Goal: Entertainment & Leisure: Consume media (video, audio)

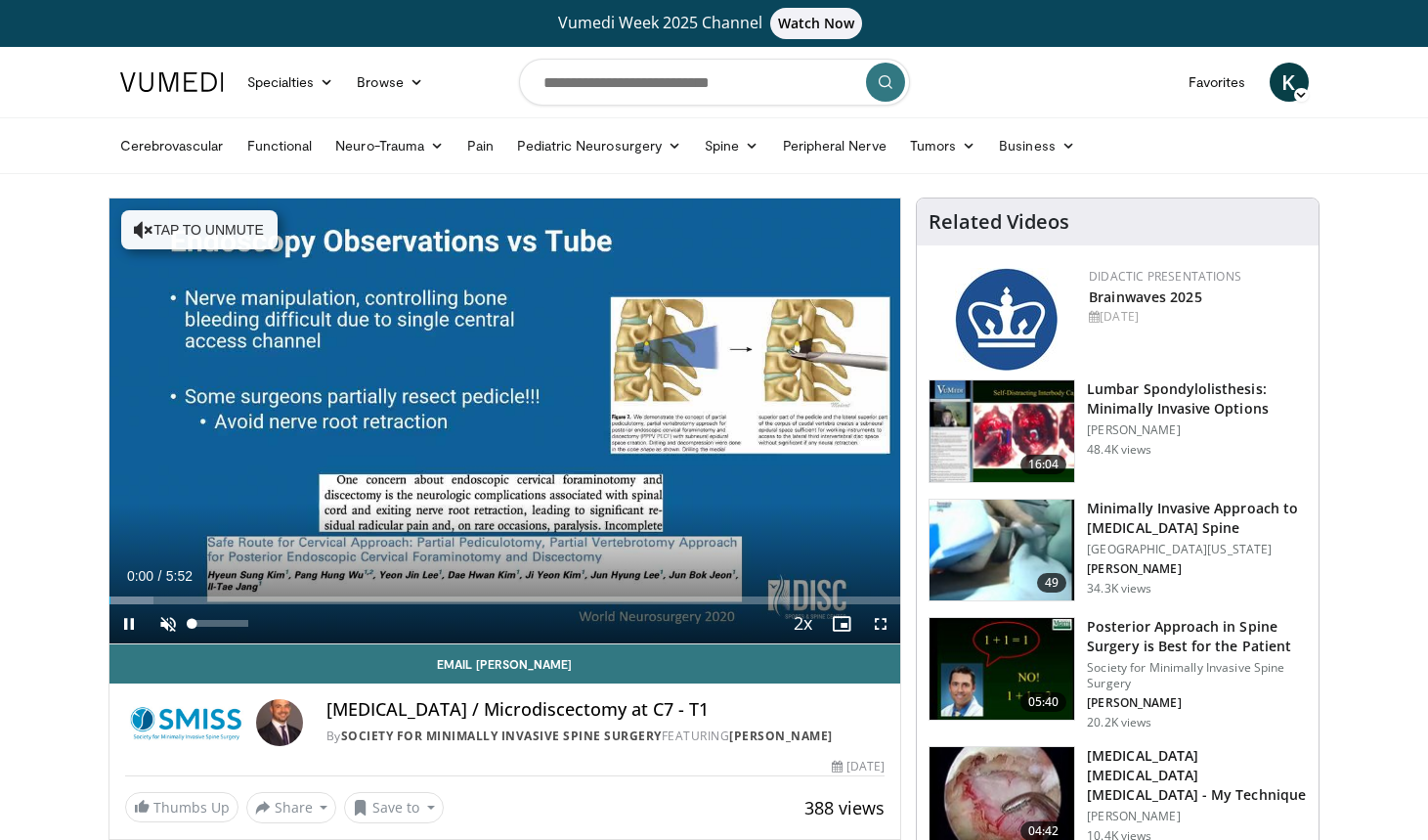
click at [157, 621] on span "Video Player" at bounding box center [169, 624] width 39 height 39
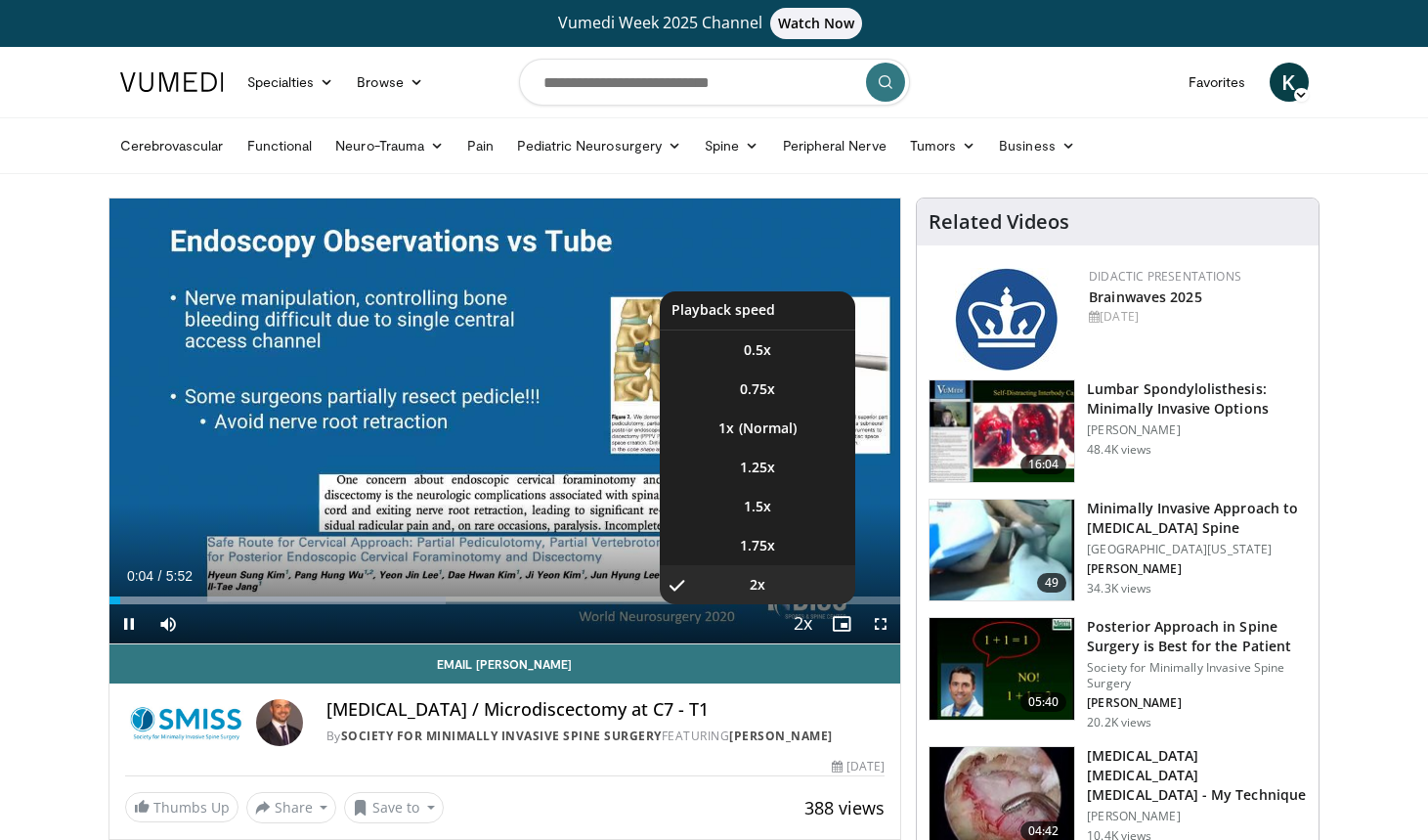
click at [809, 625] on span "Video Player" at bounding box center [803, 625] width 28 height 39
click at [766, 433] on li "1x" at bounding box center [757, 428] width 195 height 39
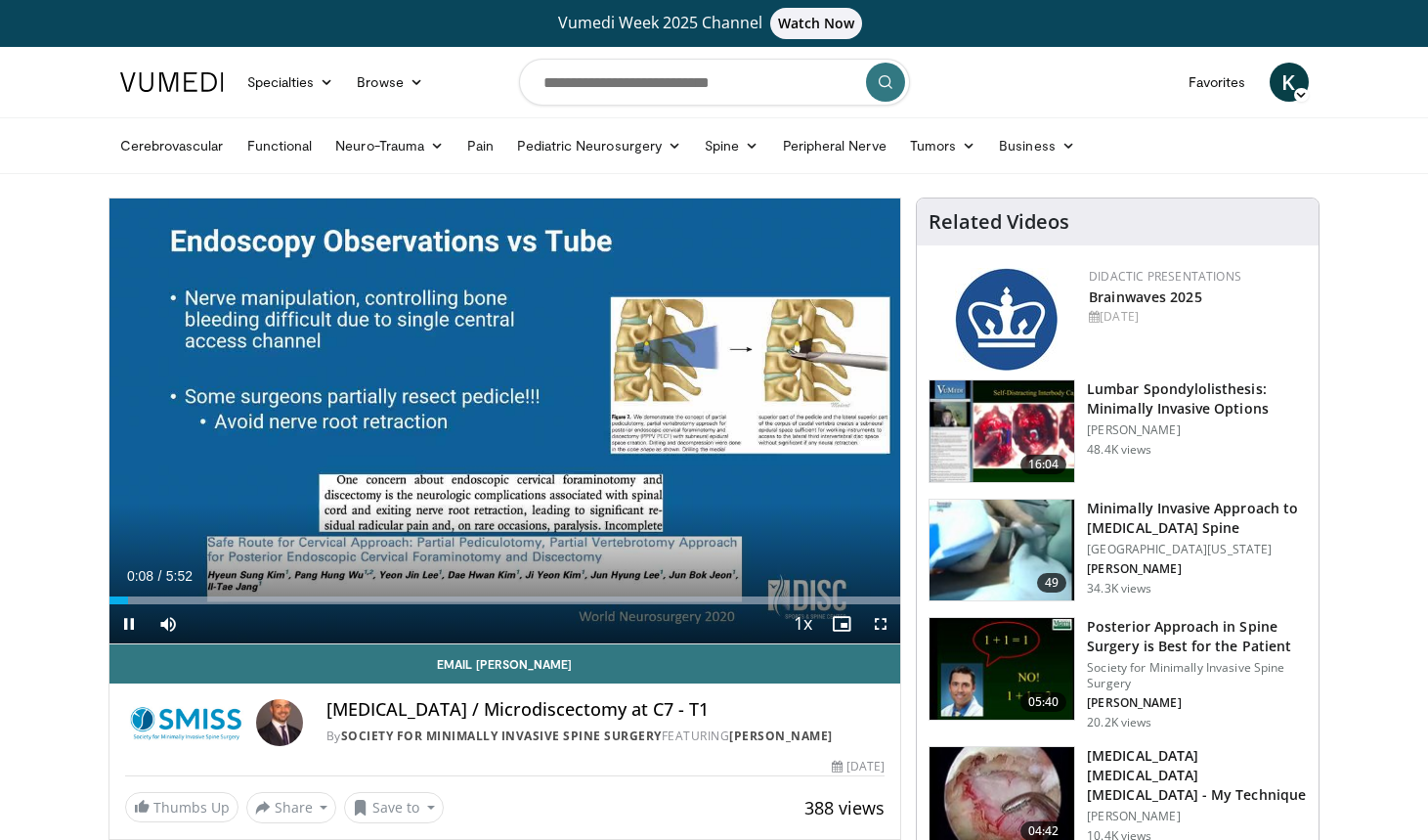
click at [878, 629] on span "Video Player" at bounding box center [881, 624] width 39 height 39
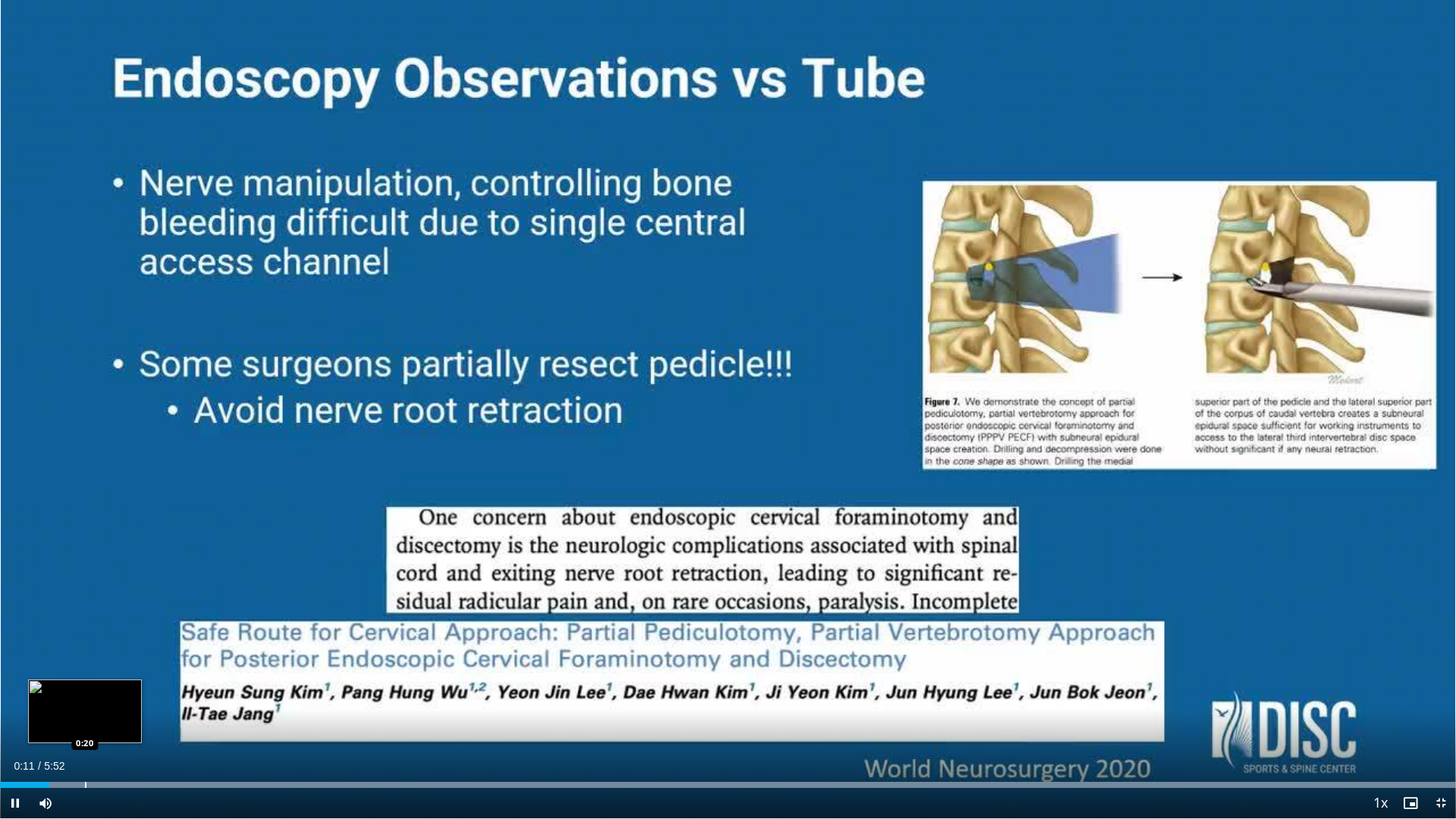
click at [85, 651] on div "Progress Bar" at bounding box center [86, 785] width 2 height 6
click at [117, 651] on div "Loaded : 99.98% 0:23 0:28" at bounding box center [728, 780] width 1456 height 15
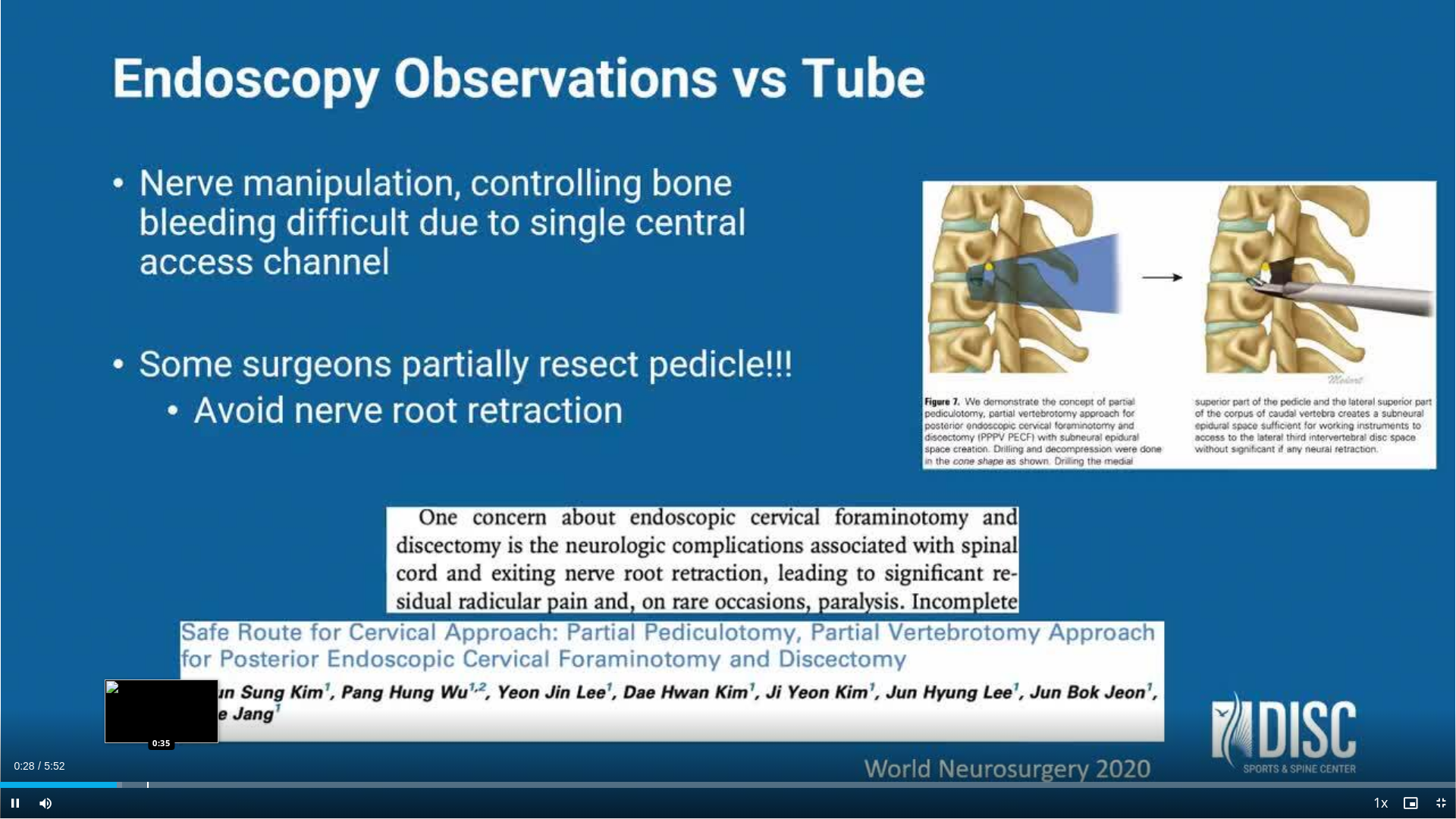
click at [148, 651] on div "Progress Bar" at bounding box center [148, 785] width 2 height 6
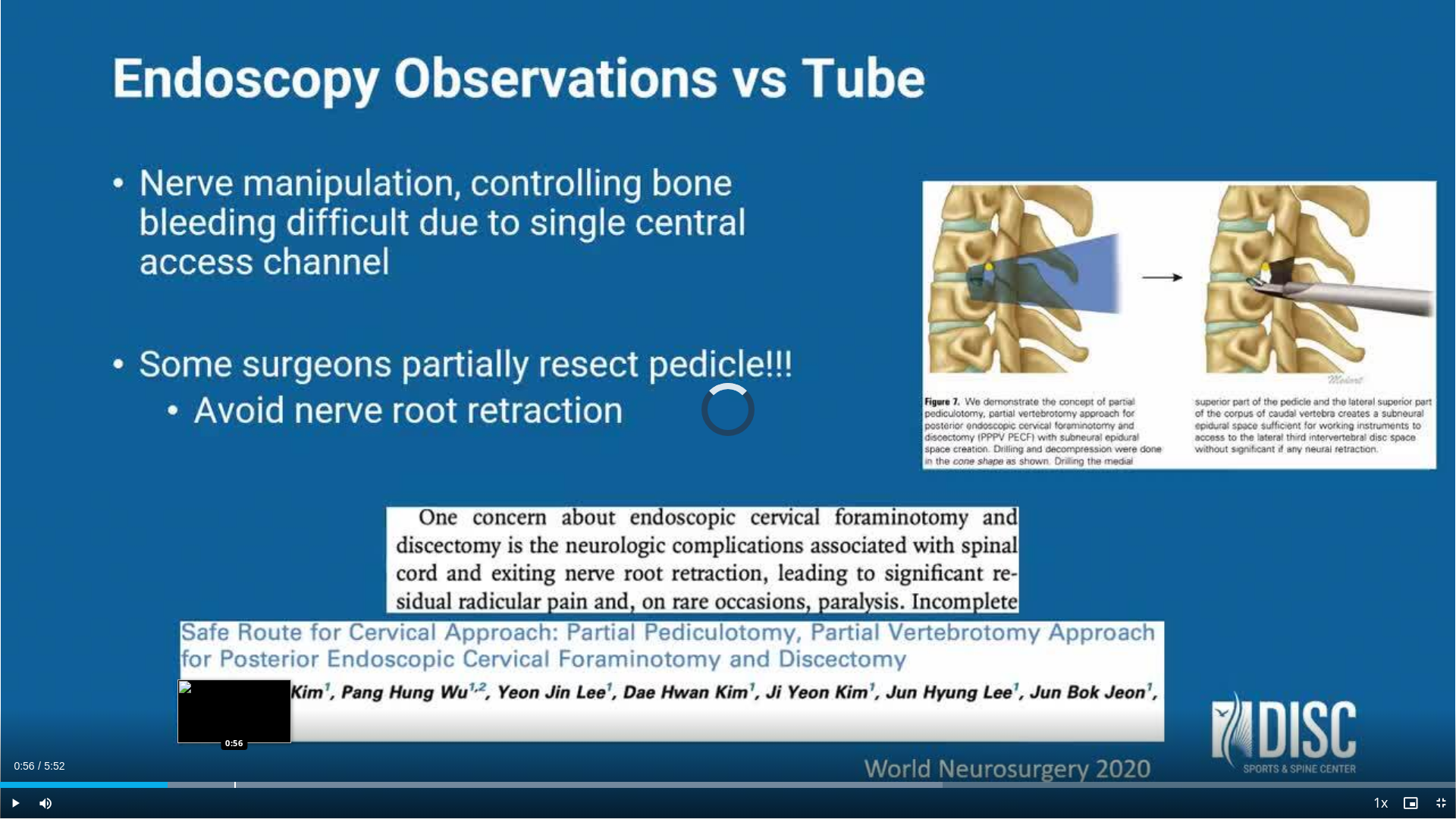
click at [234, 651] on div "Progress Bar" at bounding box center [235, 785] width 2 height 6
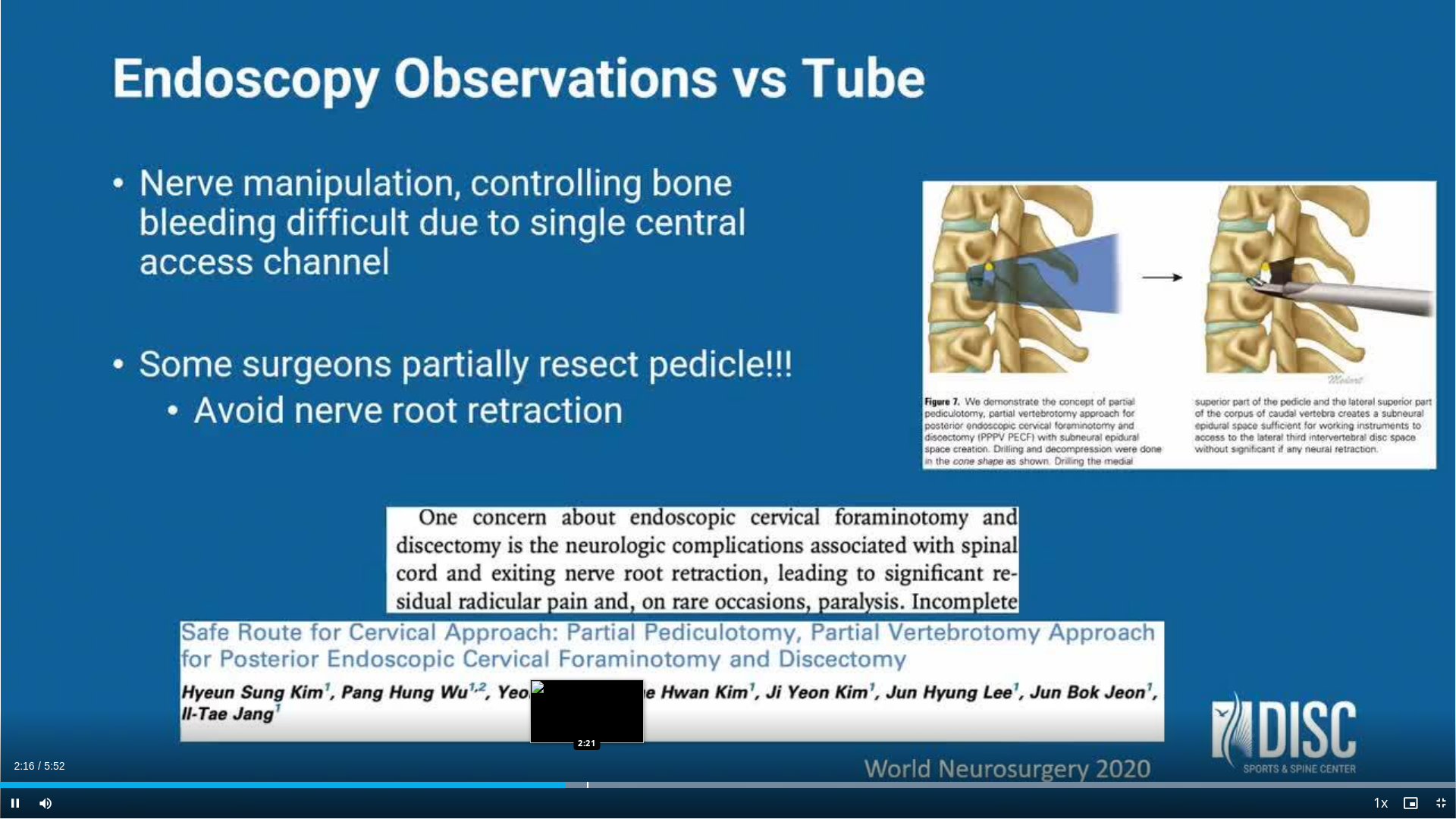
click at [587, 651] on div "Progress Bar" at bounding box center [588, 785] width 2 height 6
click at [610, 651] on div "Progress Bar" at bounding box center [611, 785] width 2 height 6
click at [631, 651] on div "Progress Bar" at bounding box center [630, 785] width 2 height 6
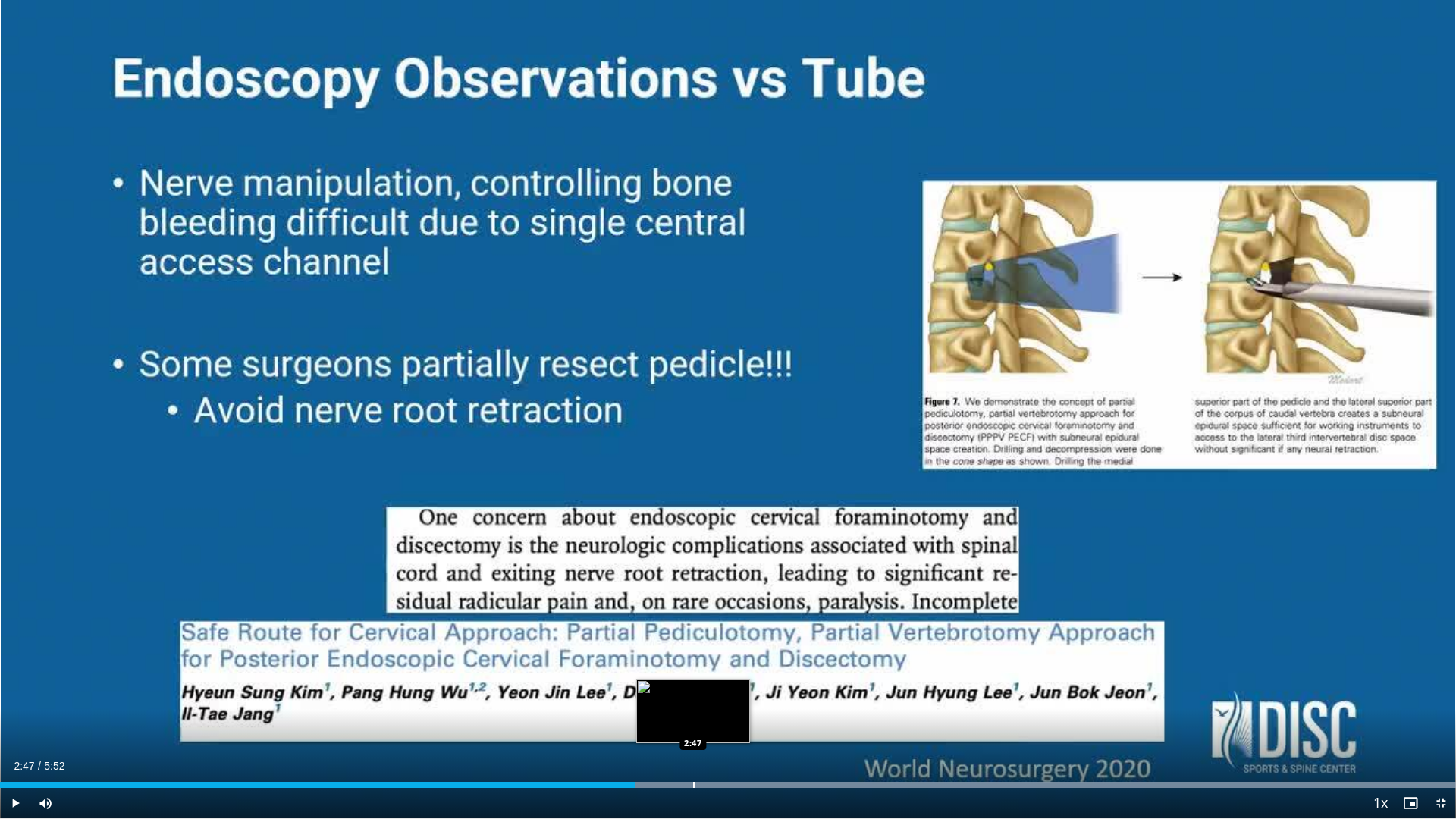
click at [693, 651] on div "Progress Bar" at bounding box center [694, 785] width 2 height 6
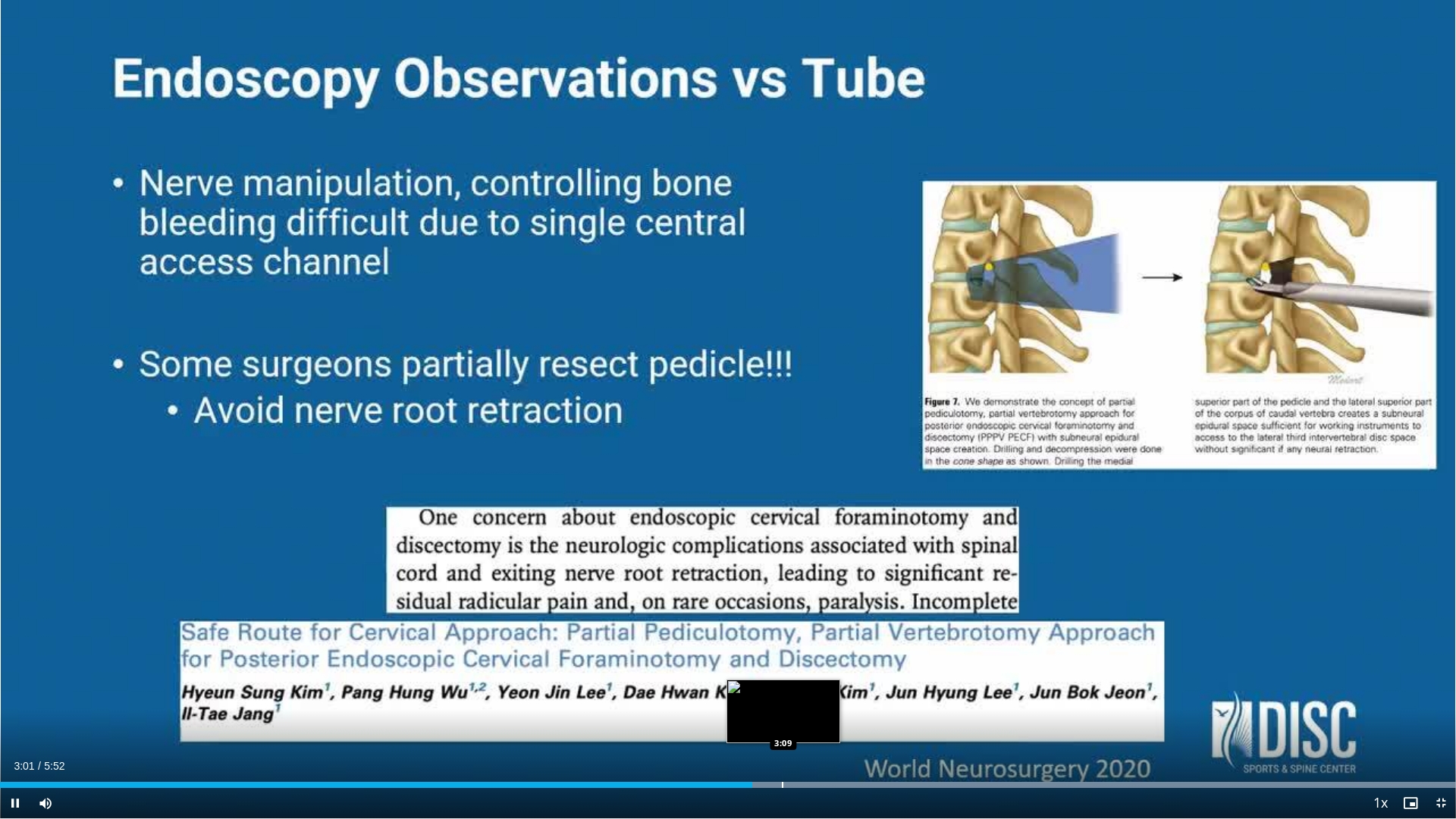
click at [783, 651] on div "Progress Bar" at bounding box center [783, 785] width 2 height 6
click at [819, 651] on div "Progress Bar" at bounding box center [819, 785] width 2 height 6
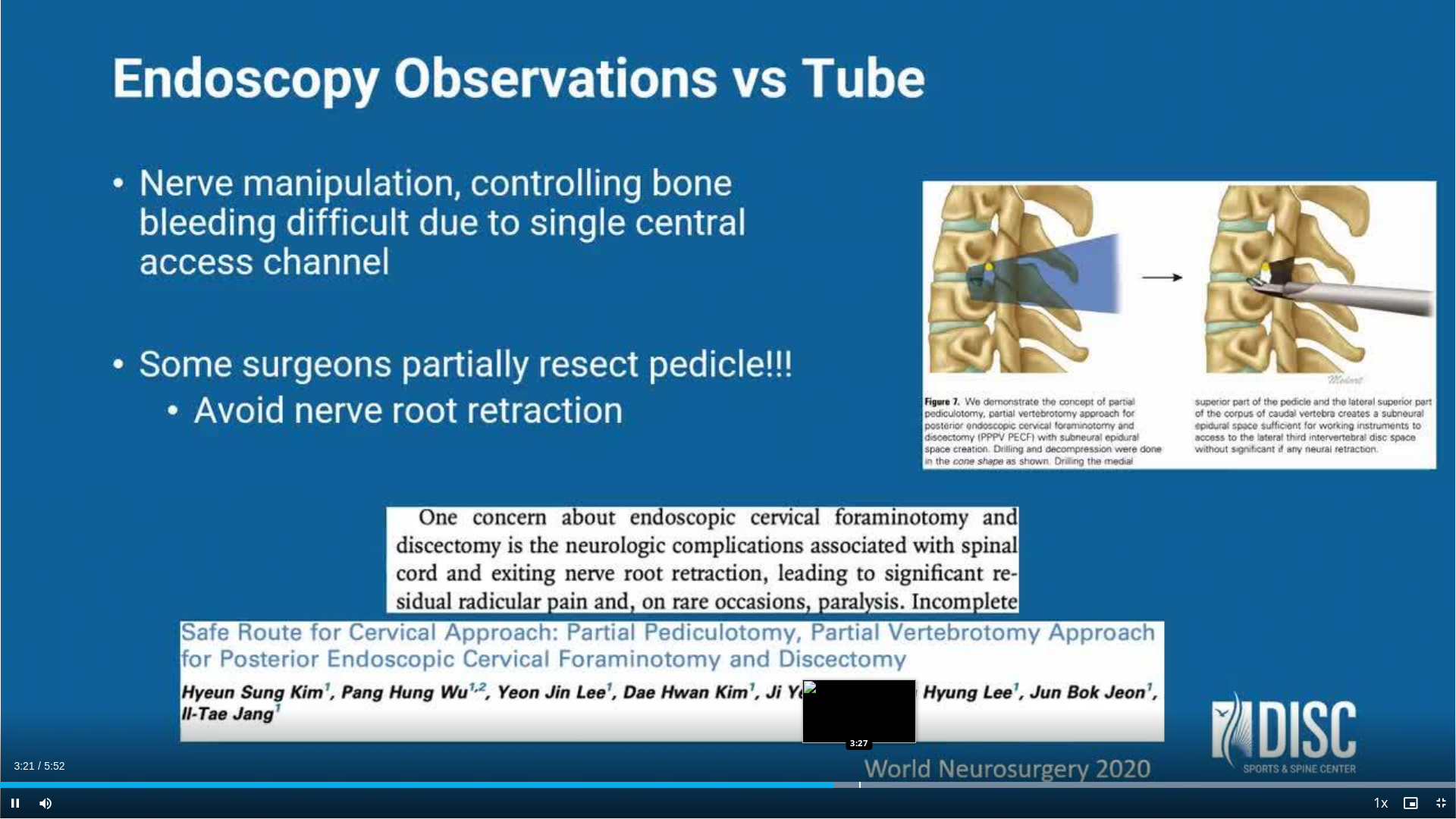
click at [861, 651] on div "Progress Bar" at bounding box center [860, 785] width 2 height 6
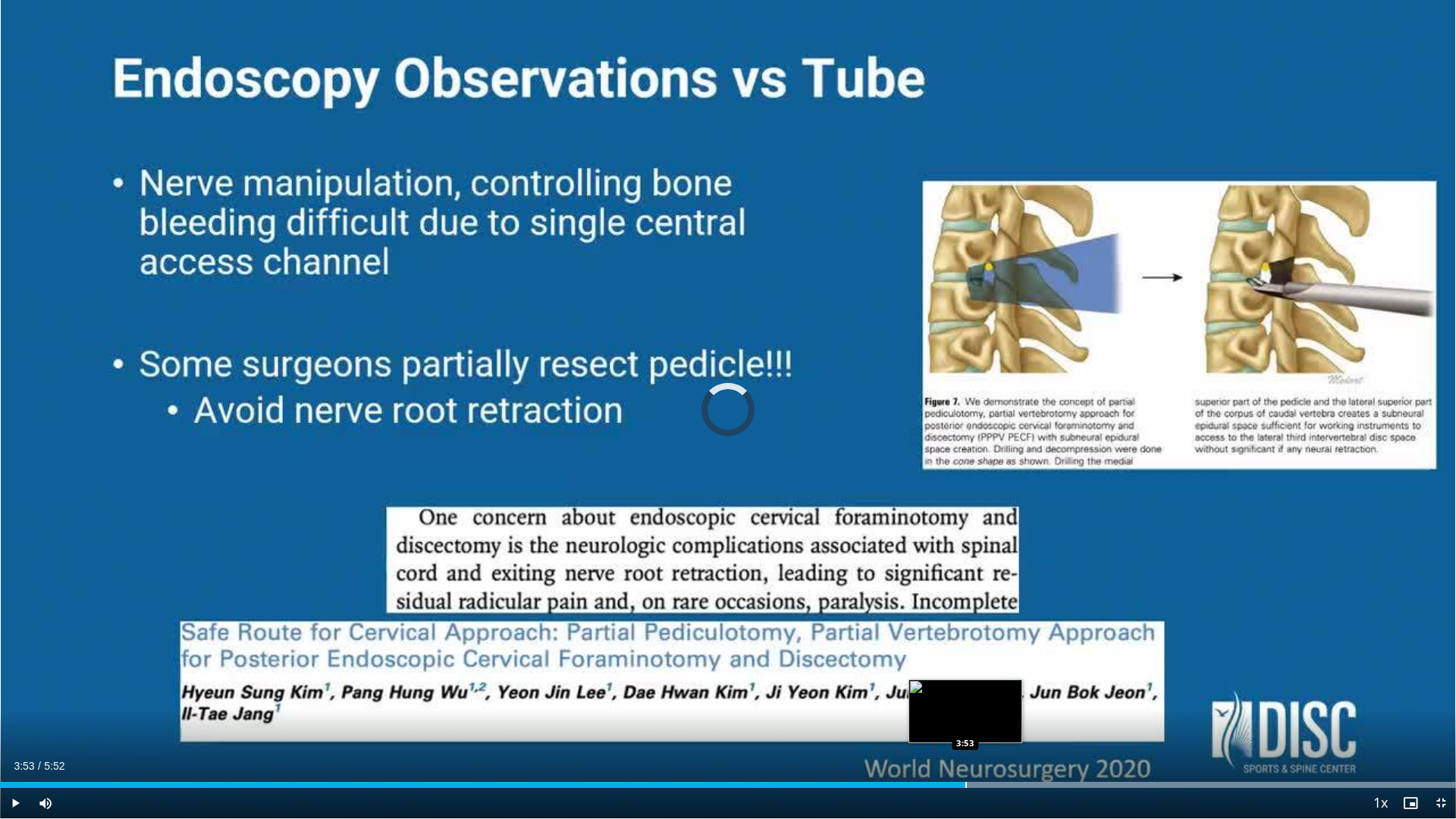
click at [966, 651] on div "Progress Bar" at bounding box center [966, 785] width 2 height 6
click at [1023, 651] on div "Progress Bar" at bounding box center [1024, 785] width 2 height 6
click at [1107, 651] on span "Video Player" at bounding box center [1441, 803] width 31 height 31
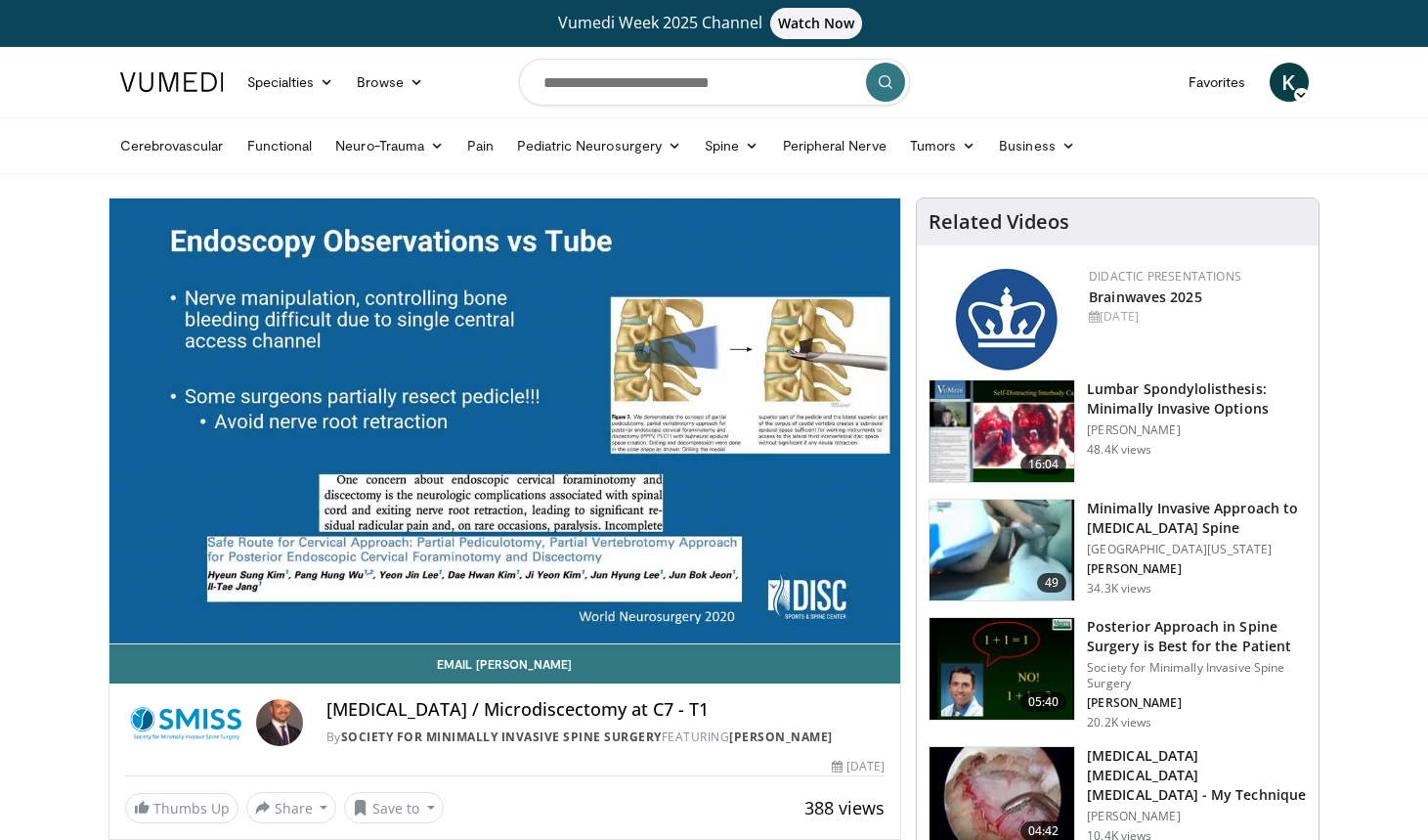
click at [1136, 514] on h3 "Minimally Invasive Approach to [MEDICAL_DATA] Spine" at bounding box center [1196, 519] width 220 height 39
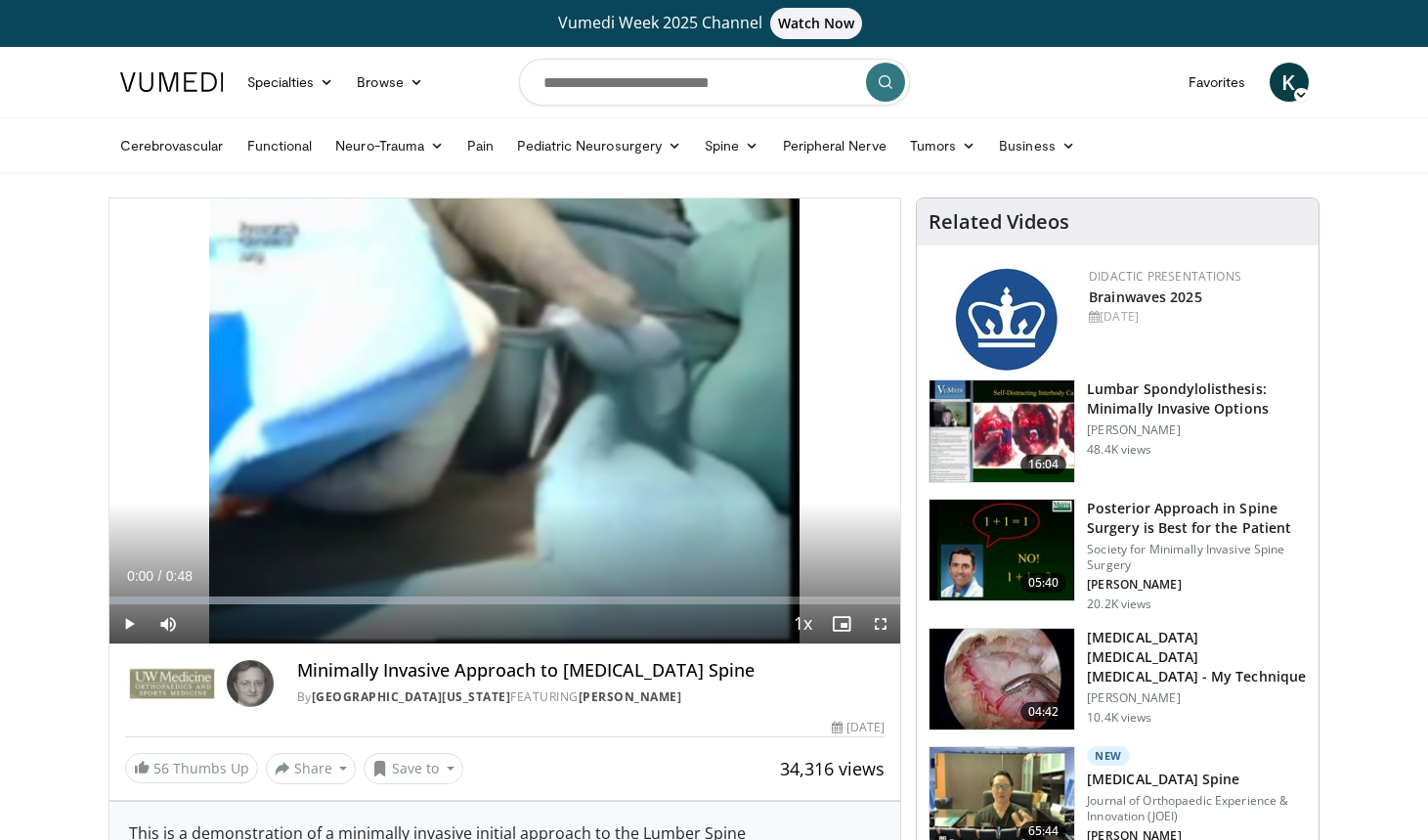
click at [126, 622] on span "Video Player" at bounding box center [129, 624] width 39 height 39
click at [880, 624] on span "Video Player" at bounding box center [881, 624] width 39 height 39
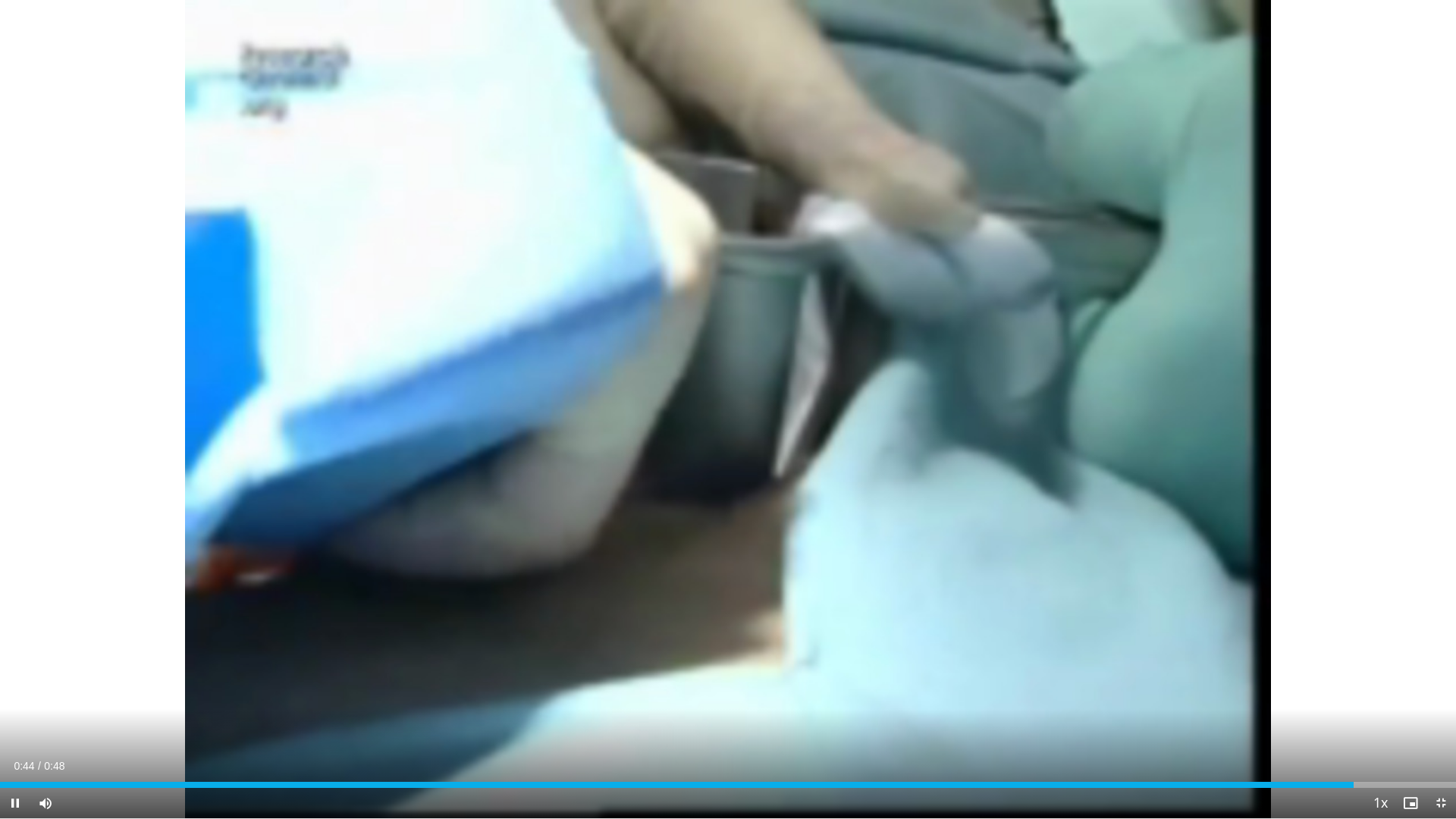
click at [1107, 651] on span "Video Player" at bounding box center [1441, 803] width 31 height 31
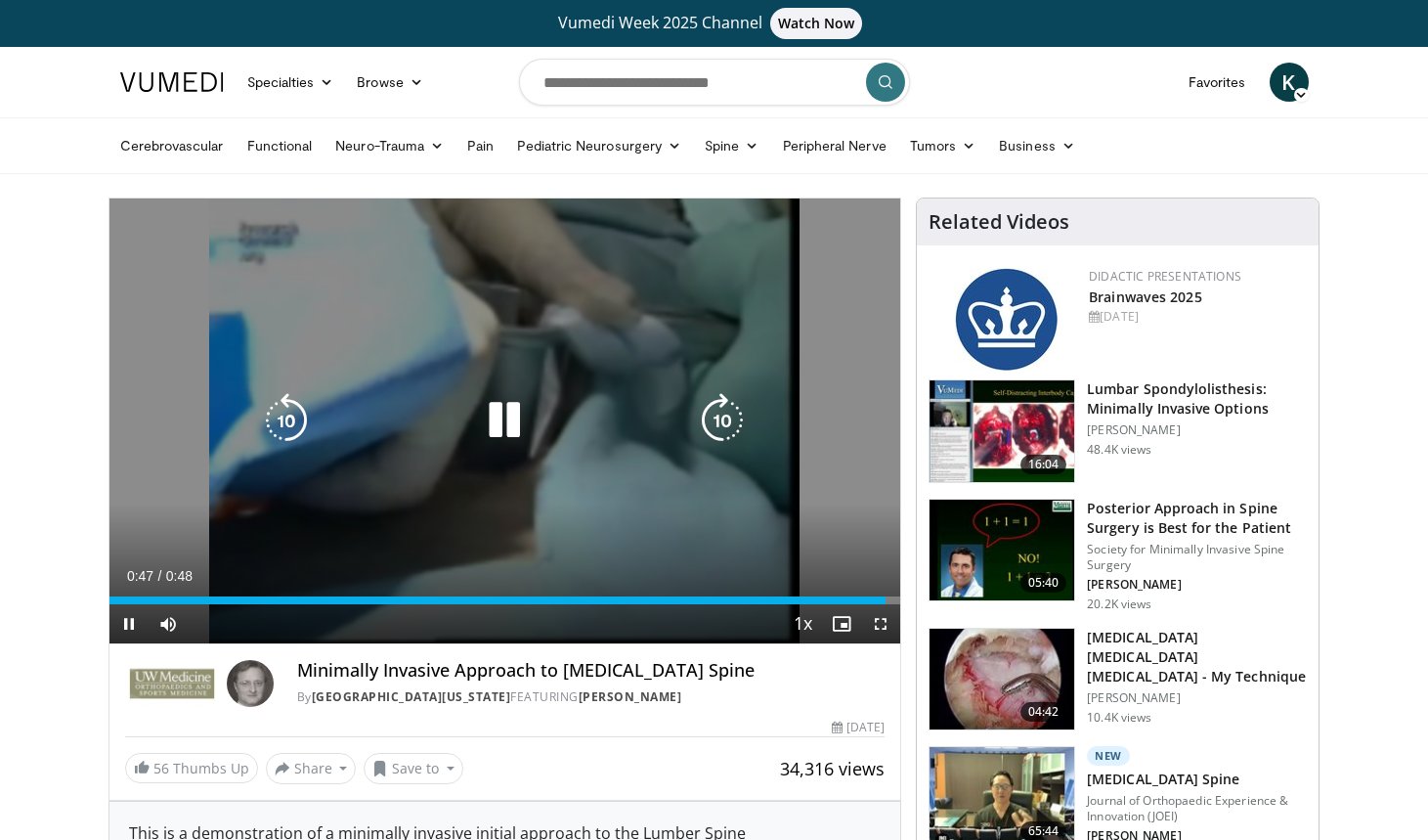
scroll to position [36, 0]
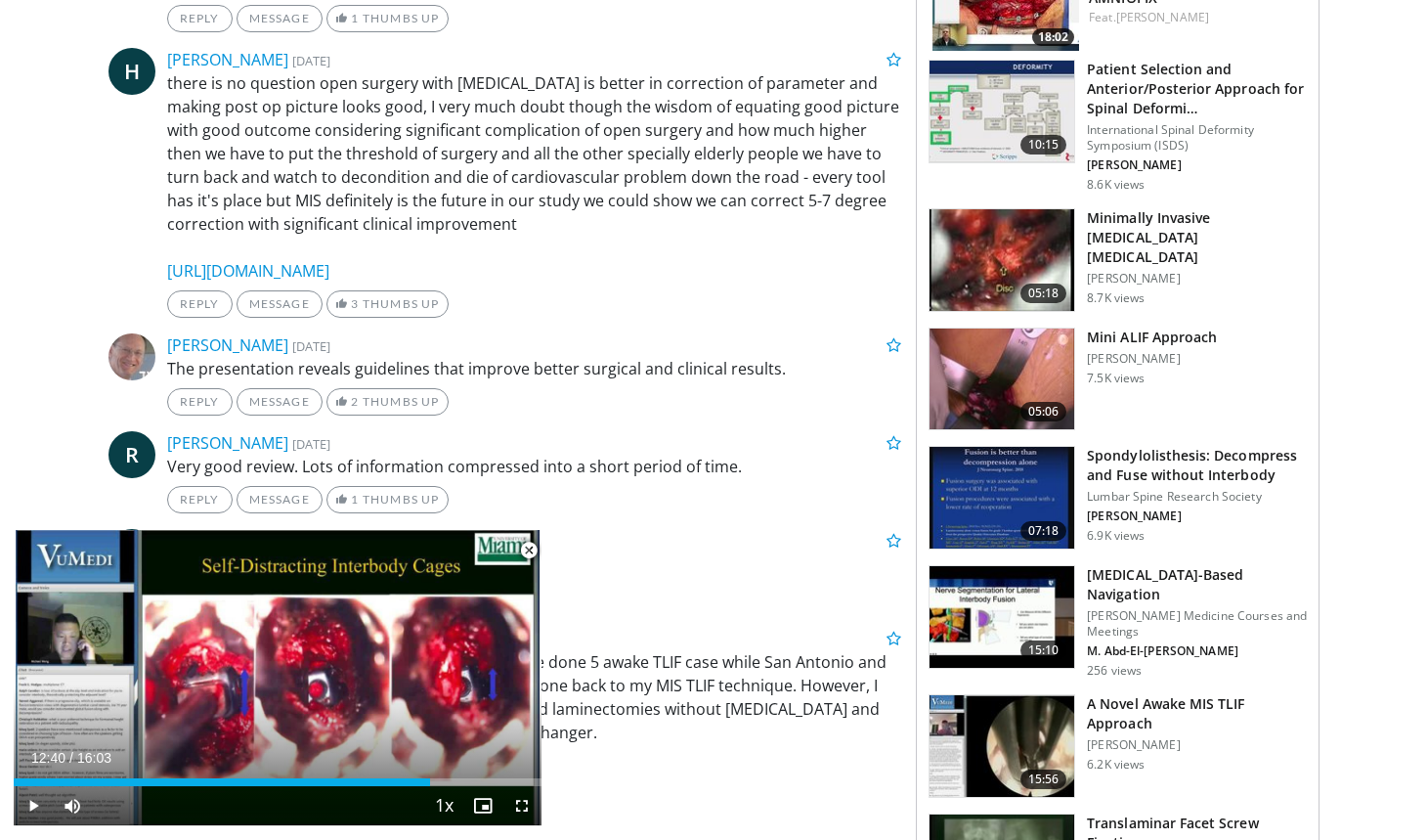
scroll to position [1750, 0]
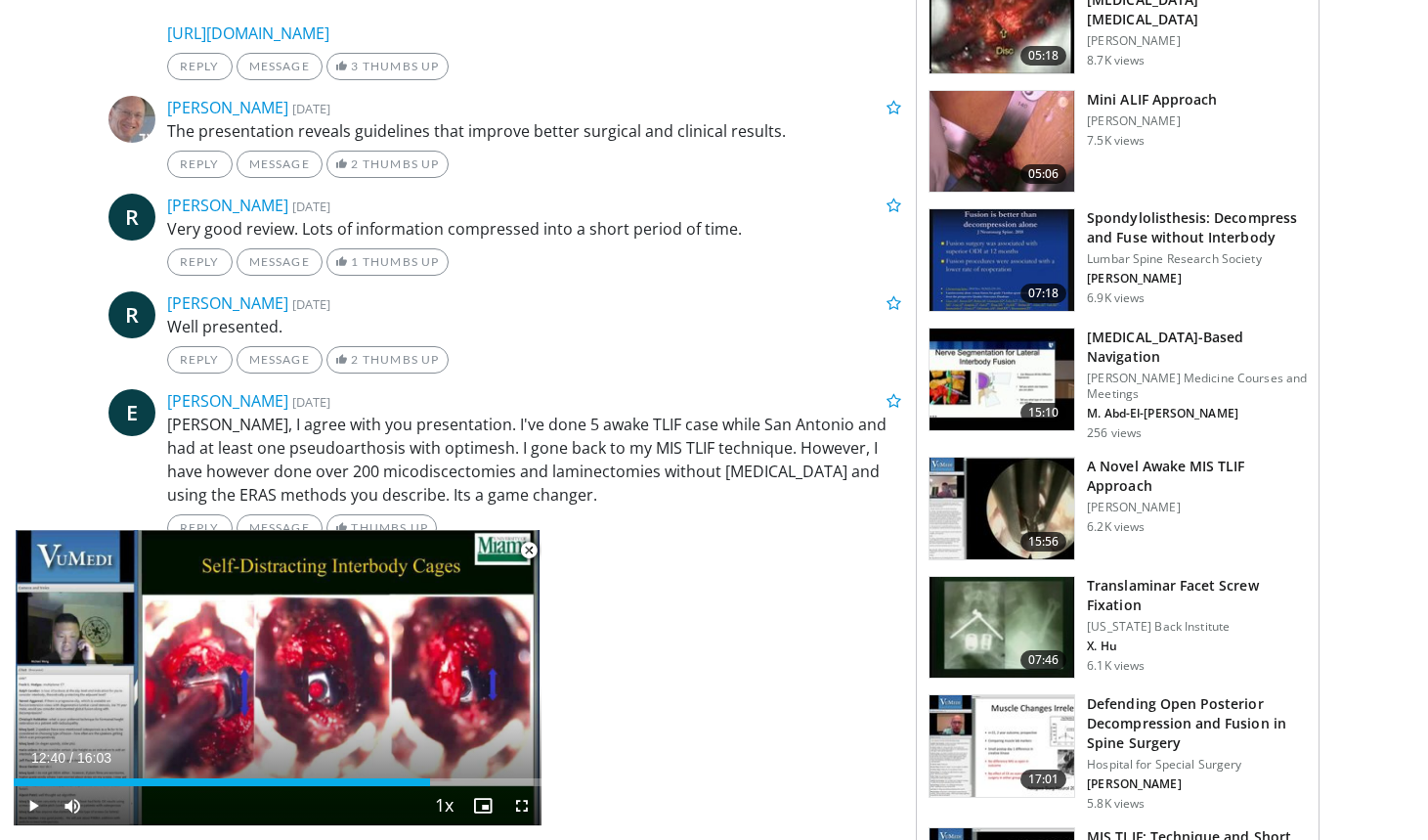
click at [1122, 102] on h3 "Mini ALIF Approach" at bounding box center [1152, 100] width 130 height 20
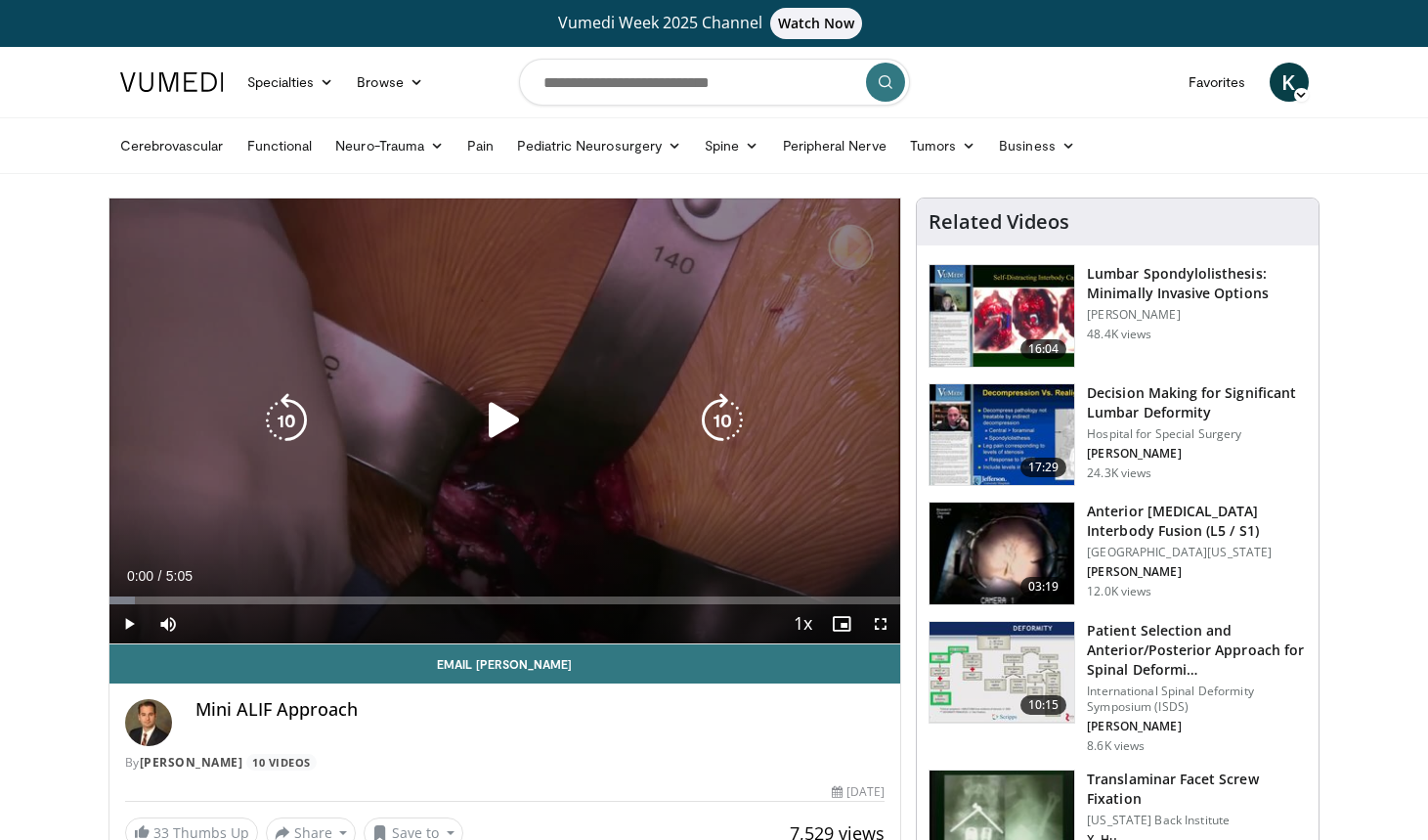
click at [496, 431] on icon "Video Player" at bounding box center [505, 420] width 55 height 55
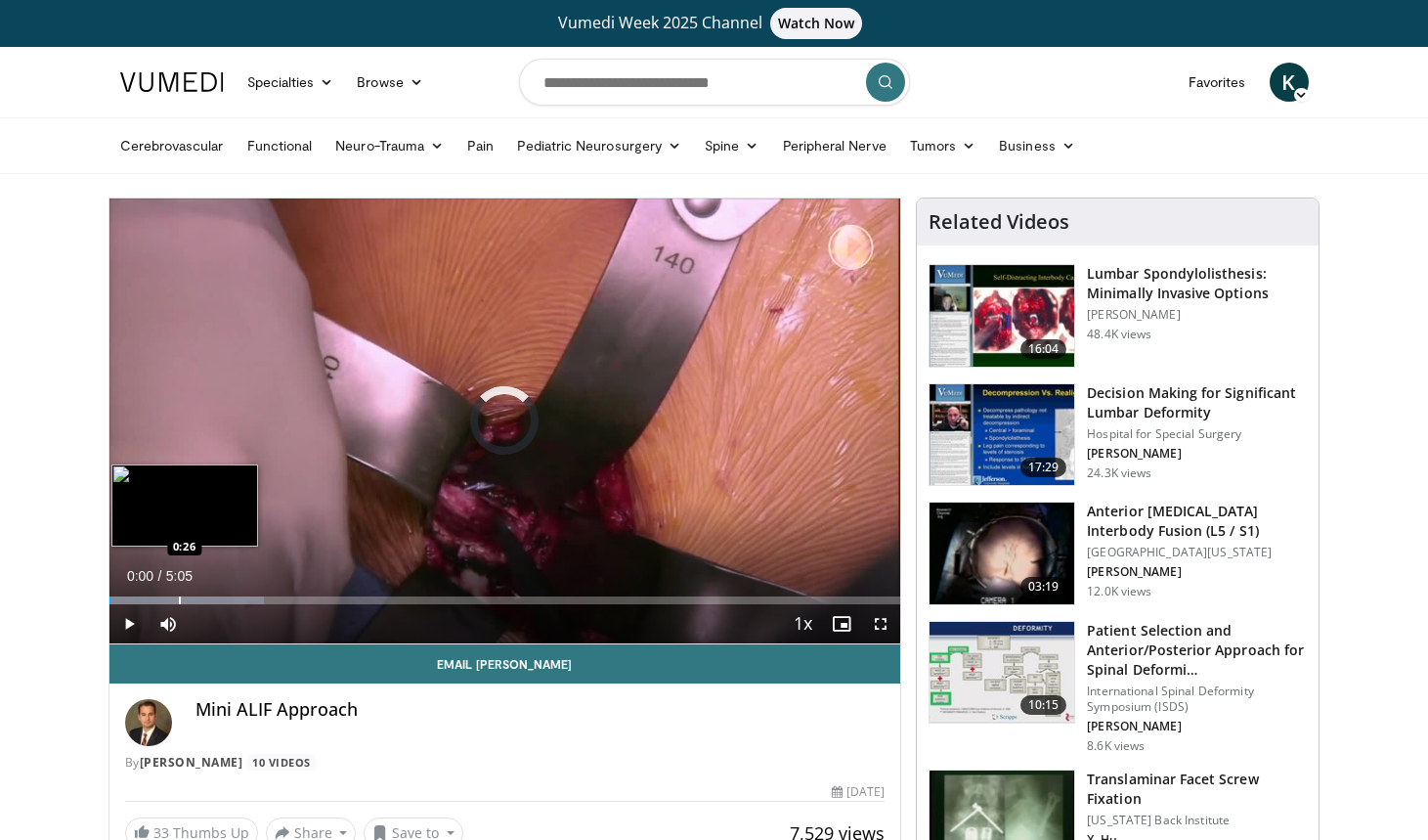
click at [178, 602] on div "Progress Bar" at bounding box center [179, 600] width 2 height 8
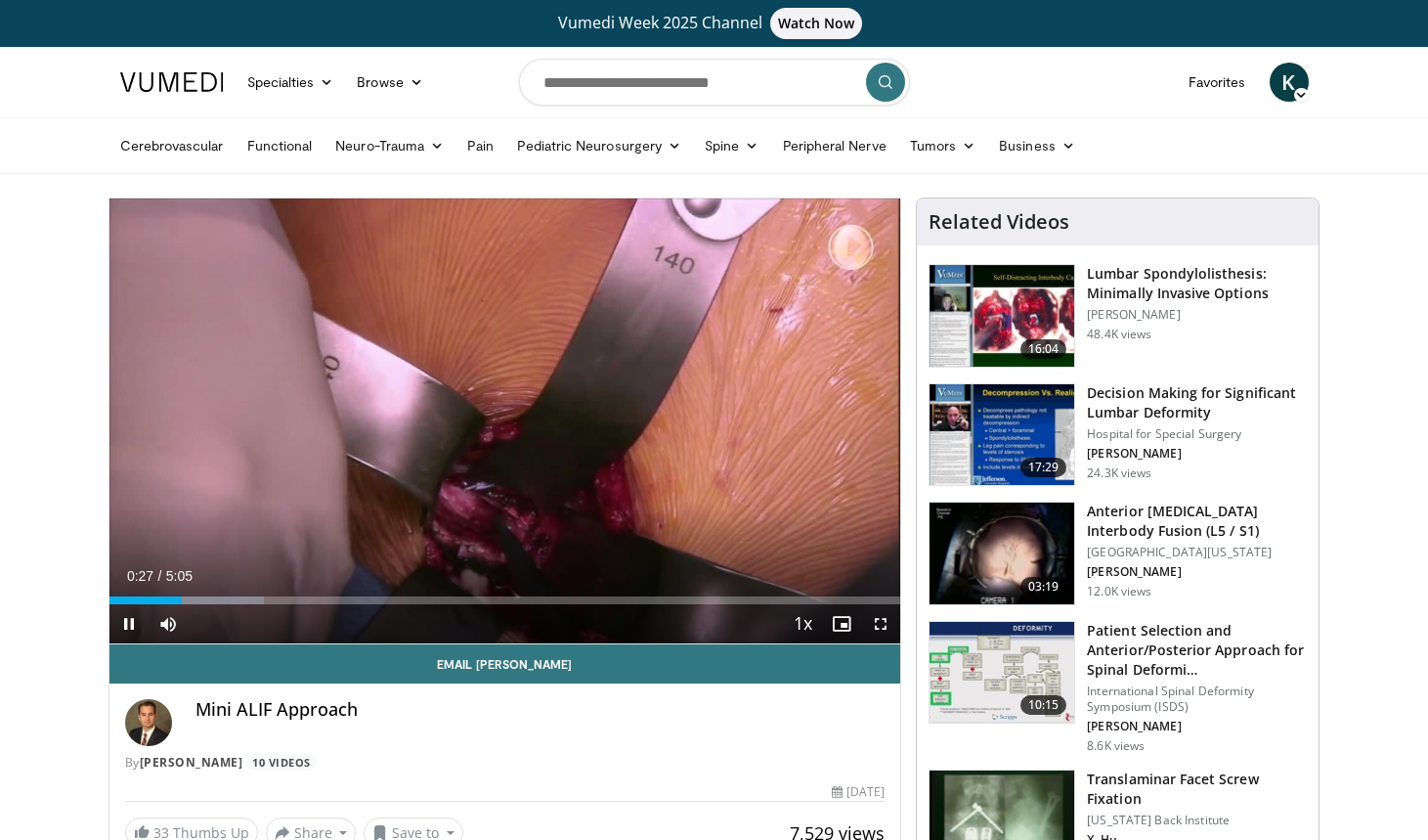
click at [888, 624] on span "Video Player" at bounding box center [881, 624] width 39 height 39
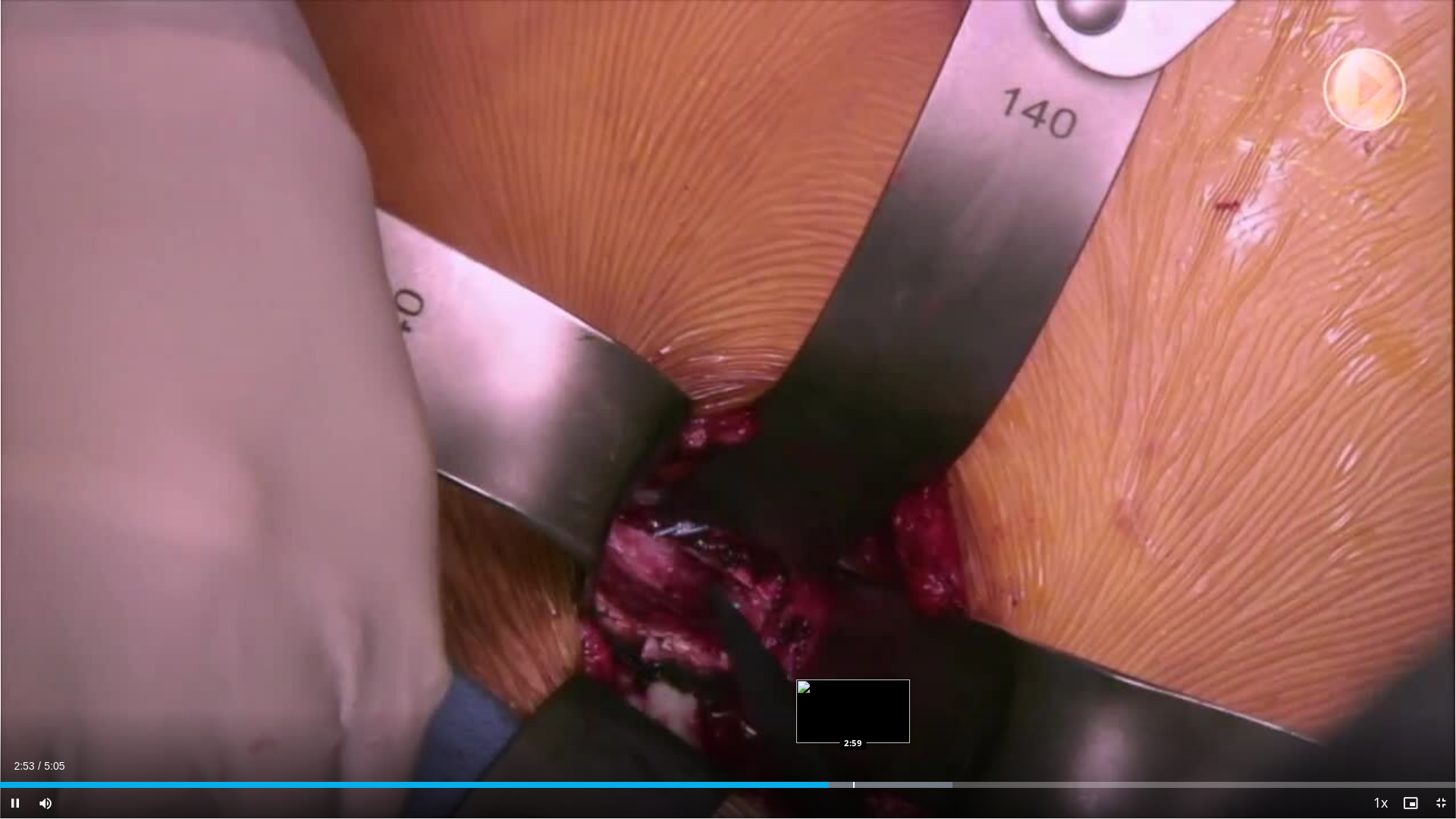
click at [855, 651] on div "Progress Bar" at bounding box center [854, 785] width 2 height 6
click at [907, 651] on div "Progress Bar" at bounding box center [907, 785] width 2 height 6
click at [924, 651] on div "Progress Bar" at bounding box center [924, 785] width 2 height 6
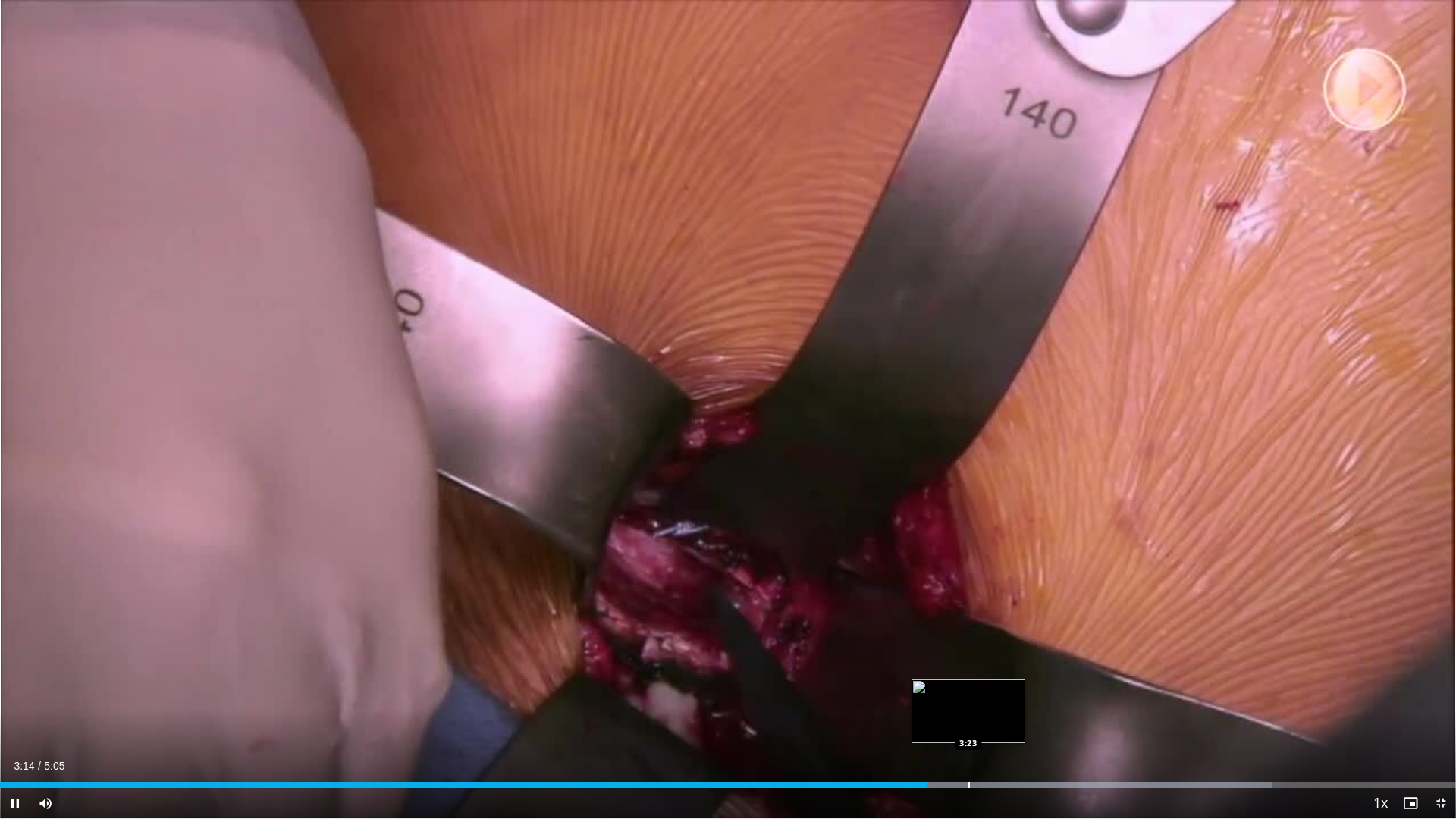
click at [969, 651] on div "Progress Bar" at bounding box center [969, 785] width 2 height 6
